Goal: Task Accomplishment & Management: Manage account settings

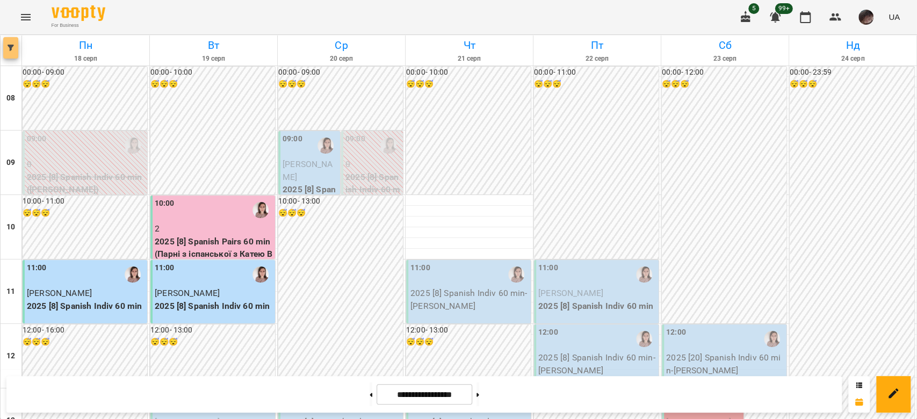
click at [8, 45] on icon "button" at bounding box center [11, 48] width 6 height 6
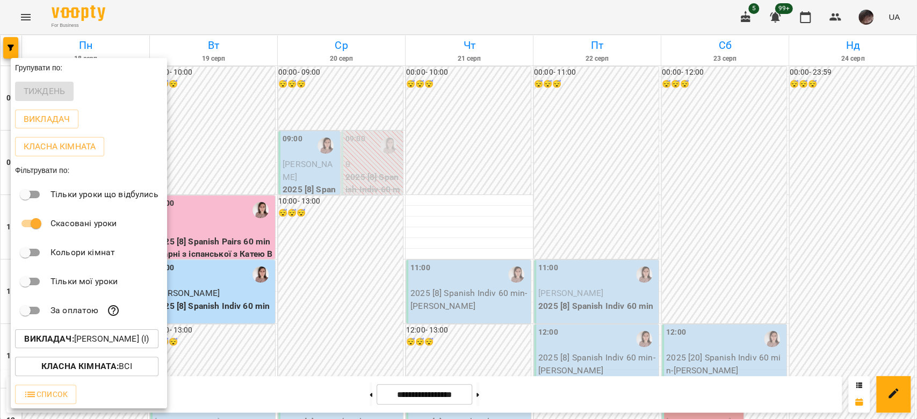
click at [148, 344] on p "Викладач : [PERSON_NAME] (і)" at bounding box center [86, 338] width 125 height 13
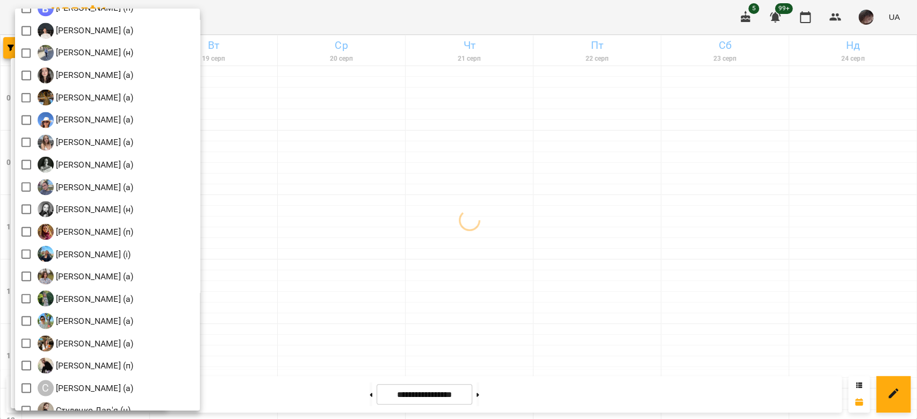
scroll to position [1360, 0]
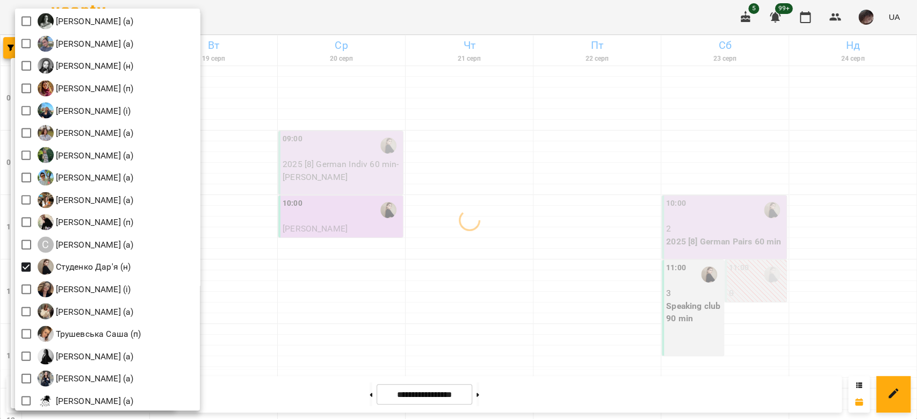
click at [399, 205] on div at bounding box center [458, 209] width 917 height 419
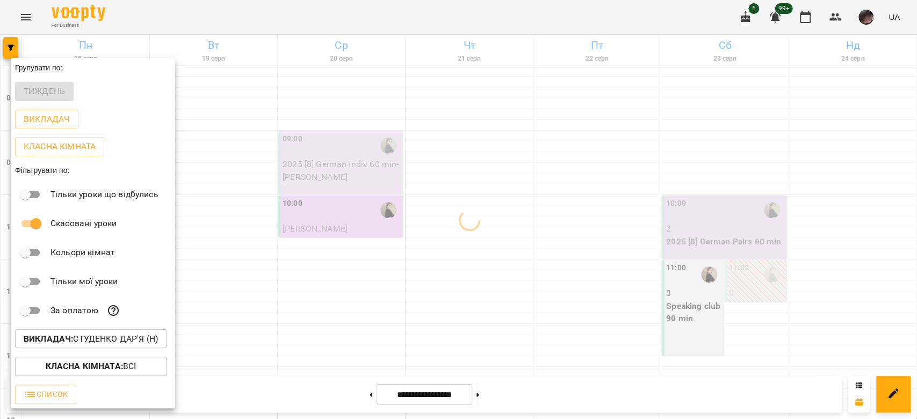
click at [399, 205] on div at bounding box center [458, 209] width 917 height 419
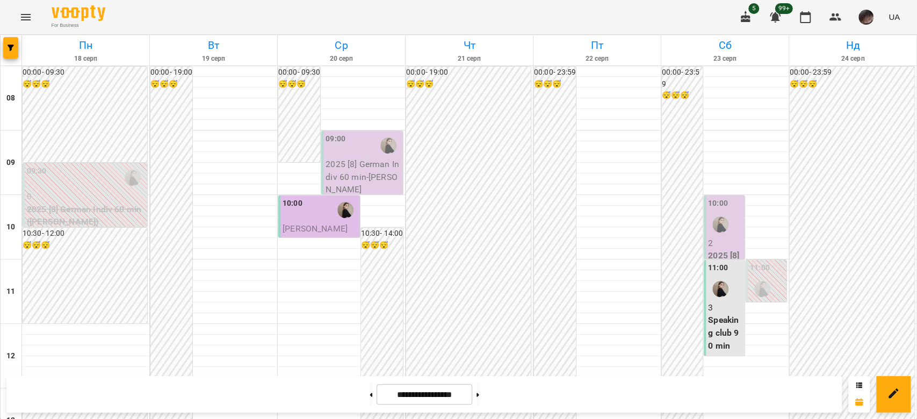
scroll to position [358, 0]
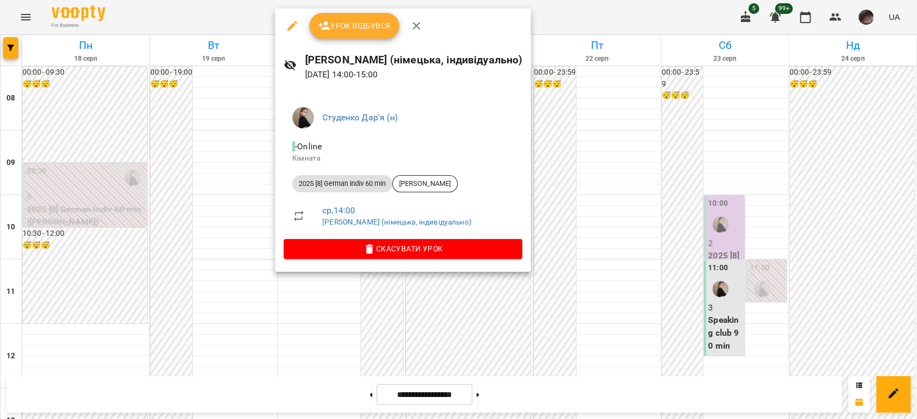
drag, startPoint x: 401, startPoint y: 262, endPoint x: 407, endPoint y: 253, distance: 10.9
click at [402, 261] on div "[PERSON_NAME]'я (н) - Online Кімната 2025 [8] German Indiv 60 min [PERSON_NAME]…" at bounding box center [403, 181] width 256 height 182
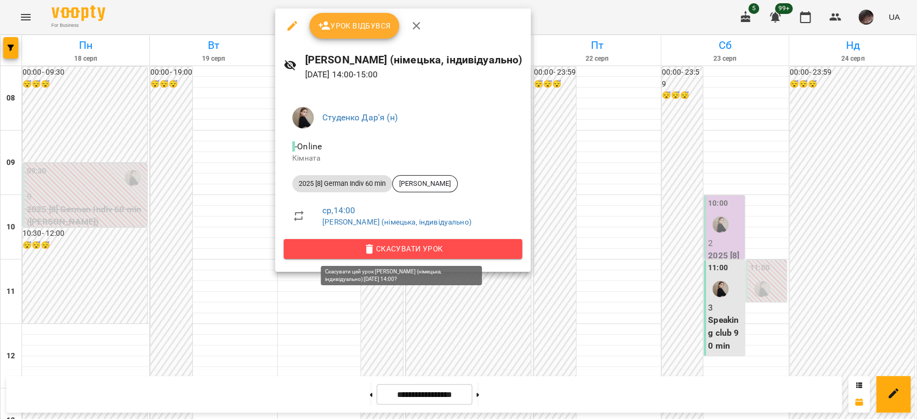
click at [407, 253] on span "Скасувати Урок" at bounding box center [402, 248] width 221 height 13
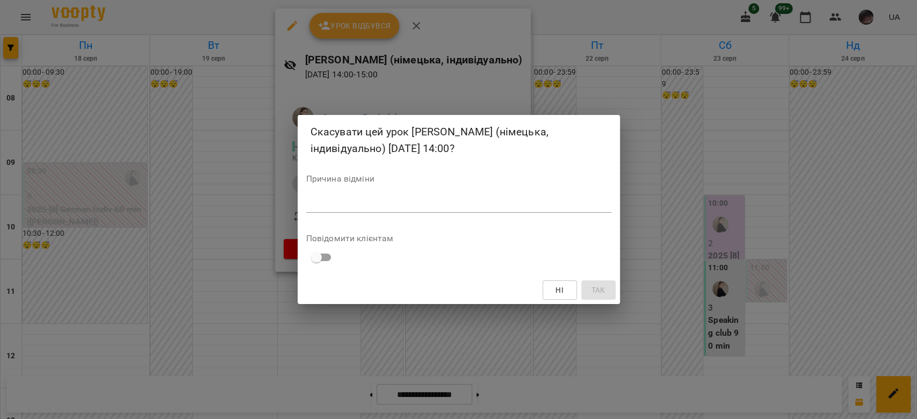
click at [439, 194] on div "Причина відміни *" at bounding box center [458, 196] width 305 height 43
click at [428, 203] on textarea at bounding box center [458, 204] width 305 height 10
type textarea "*"
click at [592, 288] on span "Так" at bounding box center [598, 290] width 14 height 13
